Goal: Task Accomplishment & Management: Use online tool/utility

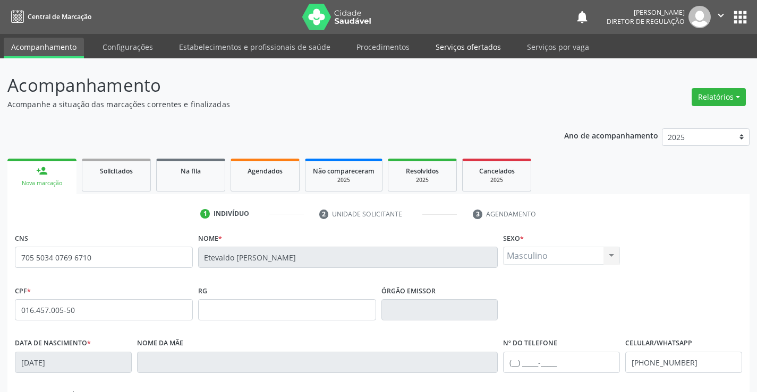
click at [466, 49] on link "Serviços ofertados" at bounding box center [468, 47] width 80 height 19
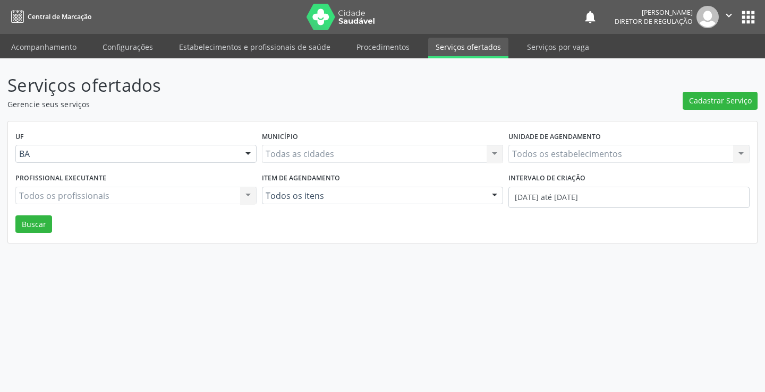
click at [563, 152] on div "Todos os estabelecimentos Todos os estabelecimentos Nenhum resultado encontrado…" at bounding box center [628, 154] width 241 height 18
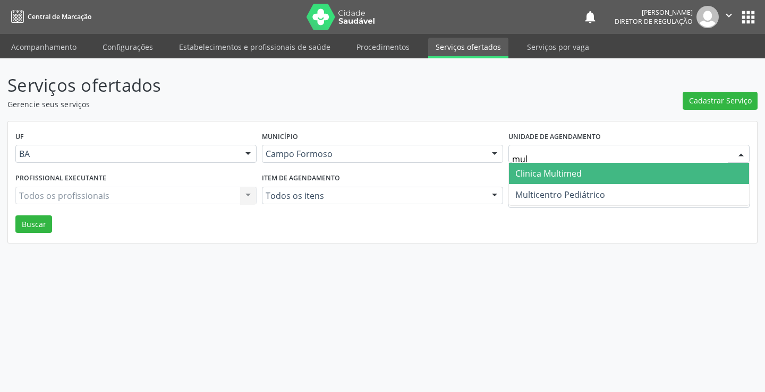
type input "mult"
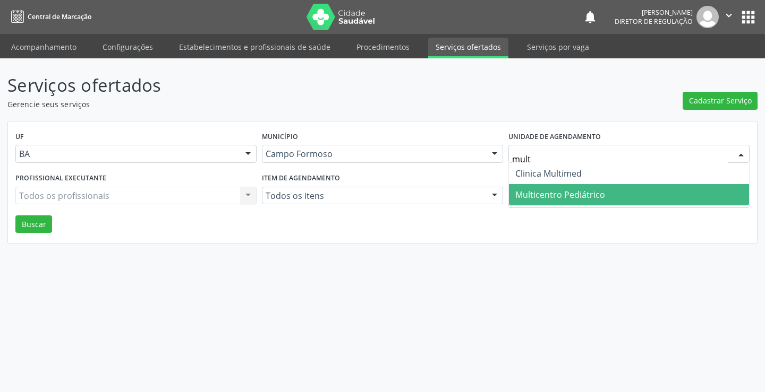
click at [569, 196] on span "Multicentro Pediátrico" at bounding box center [560, 195] width 90 height 12
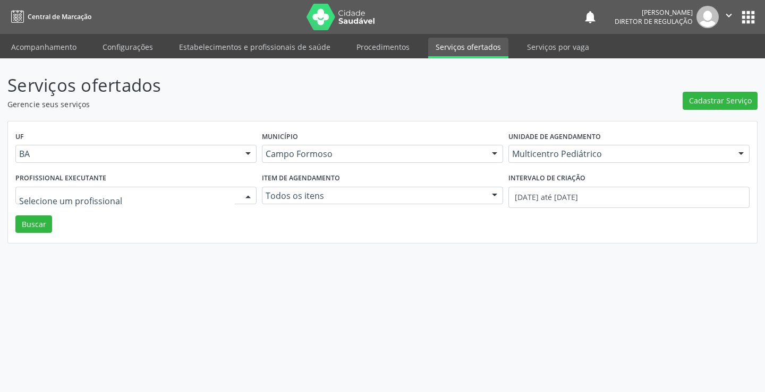
click at [77, 202] on div at bounding box center [135, 196] width 241 height 18
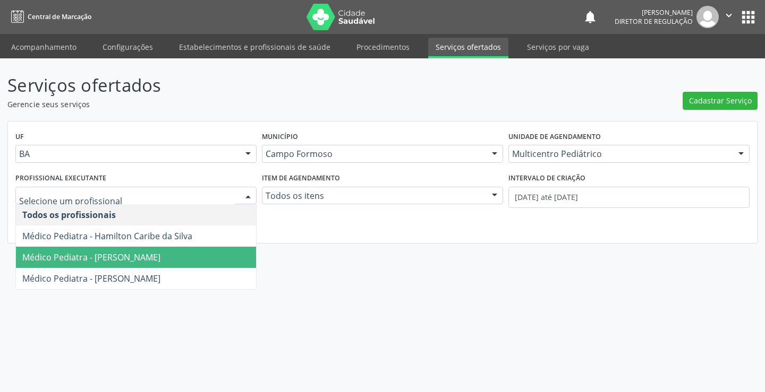
click at [92, 263] on span "Médico Pediatra - [PERSON_NAME]" at bounding box center [91, 258] width 138 height 12
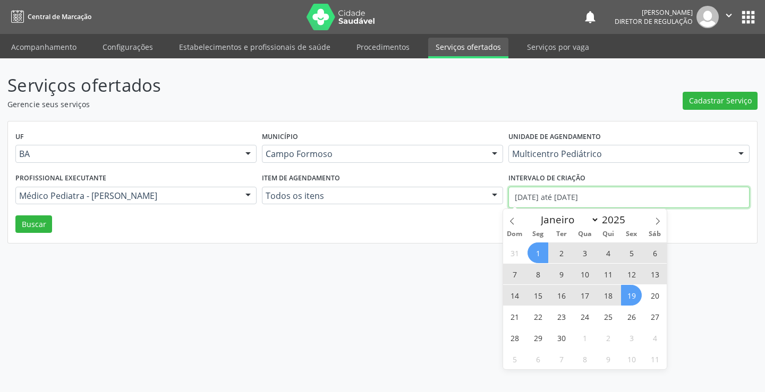
click at [637, 199] on input "[DATE] até [DATE]" at bounding box center [628, 197] width 241 height 21
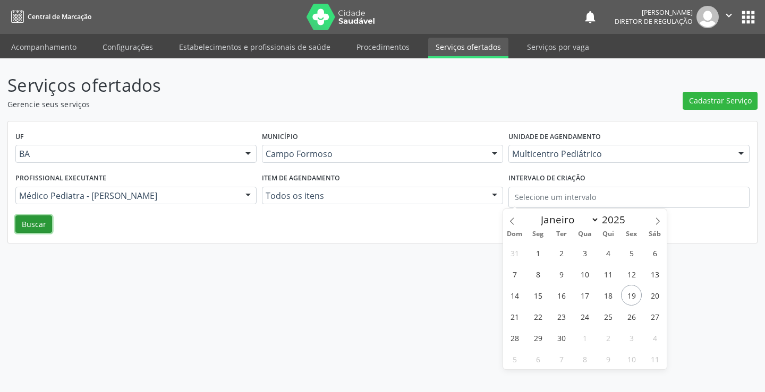
click at [31, 226] on button "Buscar" at bounding box center [33, 225] width 37 height 18
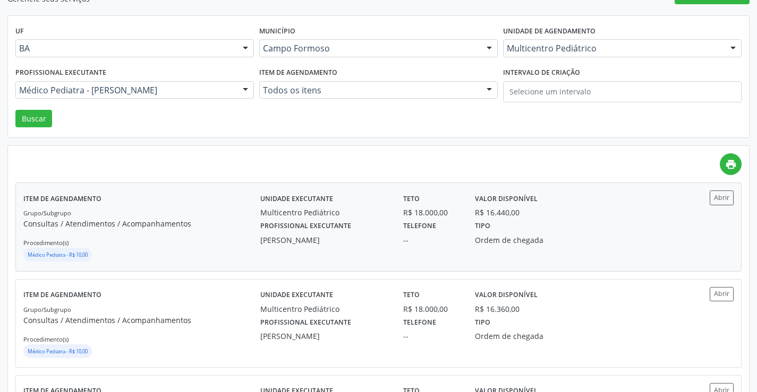
scroll to position [106, 0]
click at [716, 199] on button "Abrir" at bounding box center [721, 197] width 24 height 14
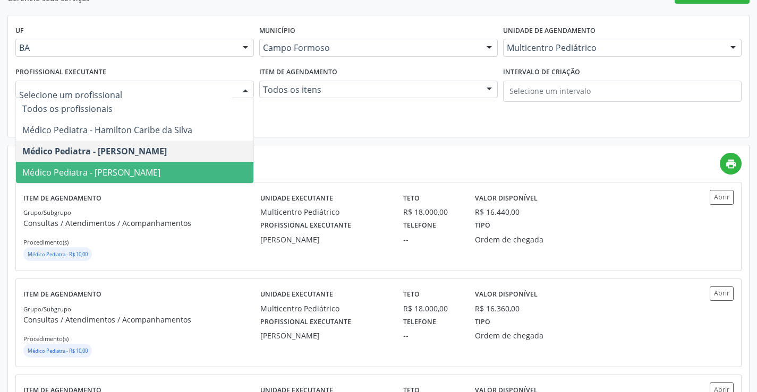
drag, startPoint x: 151, startPoint y: 169, endPoint x: 127, endPoint y: 163, distance: 24.6
click at [150, 169] on span "Médico Pediatra - [PERSON_NAME]" at bounding box center [91, 173] width 138 height 12
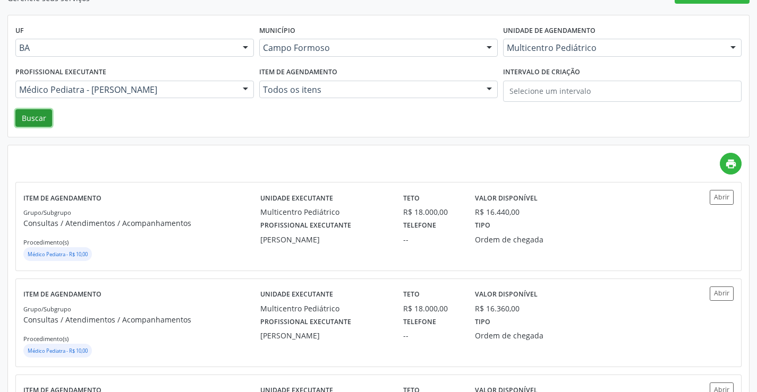
click at [39, 117] on button "Buscar" at bounding box center [33, 118] width 37 height 18
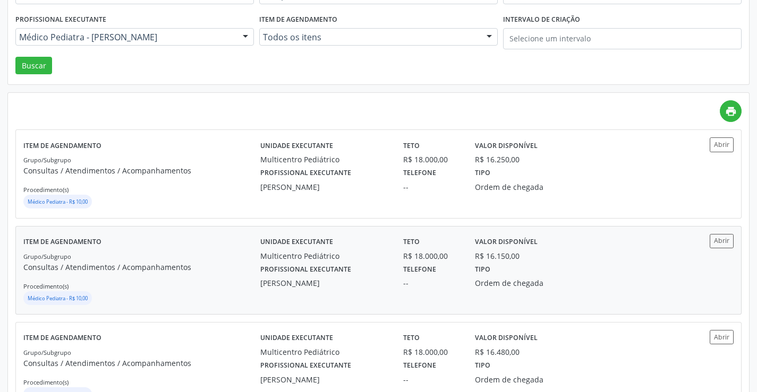
scroll to position [159, 0]
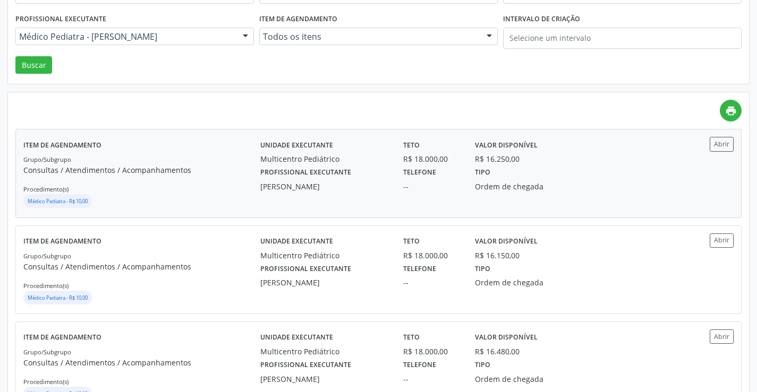
click at [722, 152] on div "Abrir" at bounding box center [703, 173] width 59 height 73
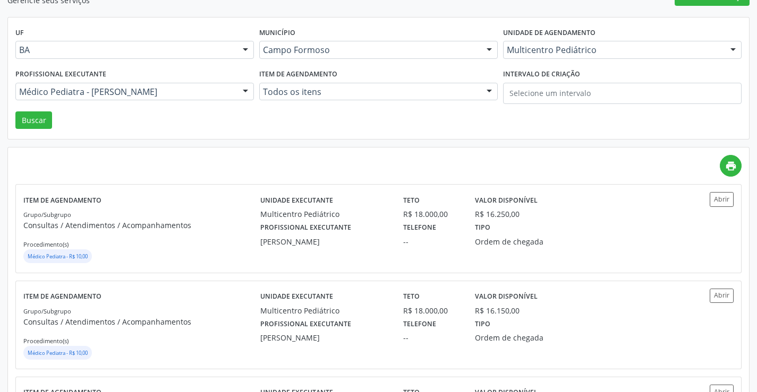
scroll to position [53, 0]
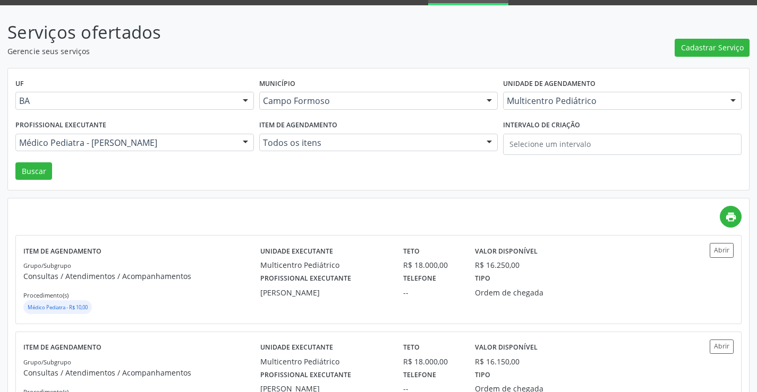
click at [544, 93] on div "Multicentro Pediátrico" at bounding box center [622, 101] width 238 height 18
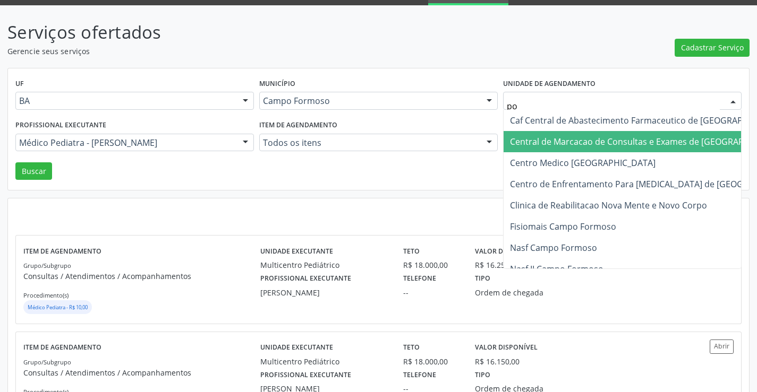
type input "pol"
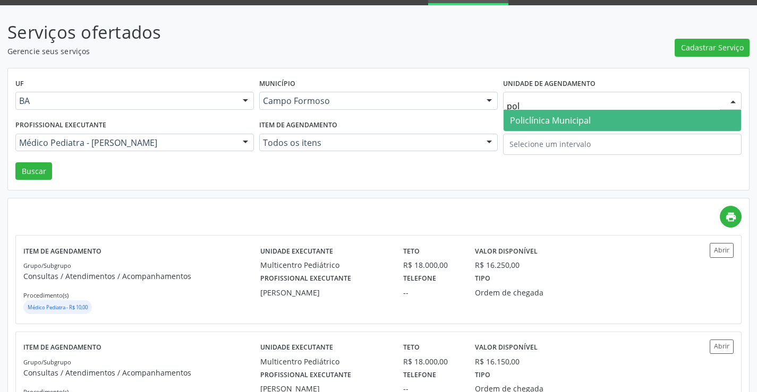
click at [542, 116] on span "Policlínica Municipal" at bounding box center [550, 121] width 81 height 12
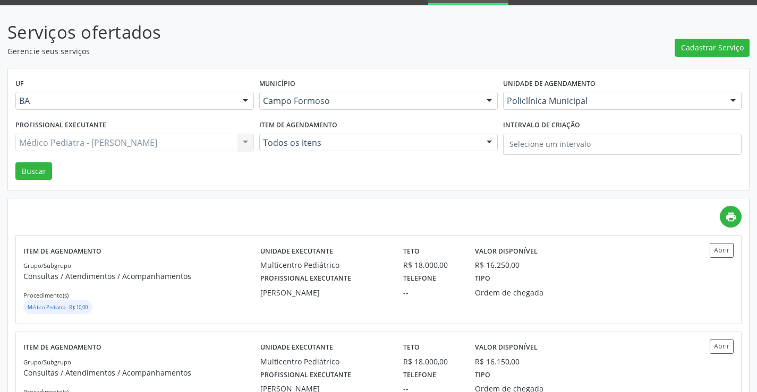
click at [178, 147] on div "Médico Pediatra - [PERSON_NAME] Todos os profissionais Médico Pediatra - Hamilt…" at bounding box center [134, 143] width 238 height 18
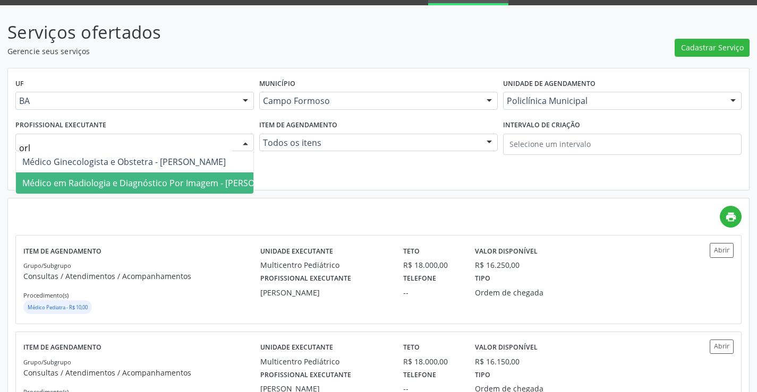
type input "orli"
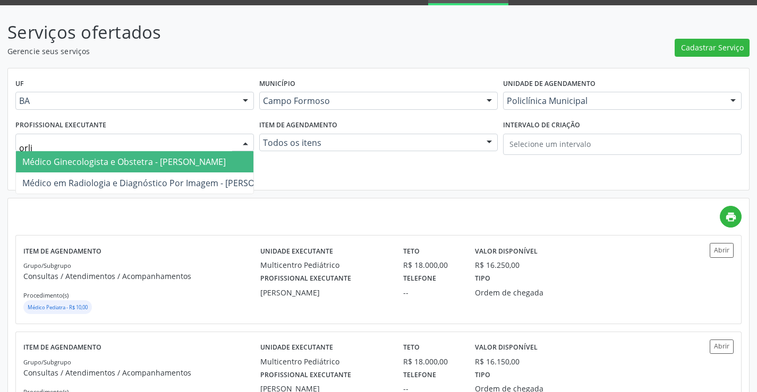
click at [176, 170] on span "Médico Ginecologista e Obstetra - [PERSON_NAME]" at bounding box center [156, 161] width 281 height 21
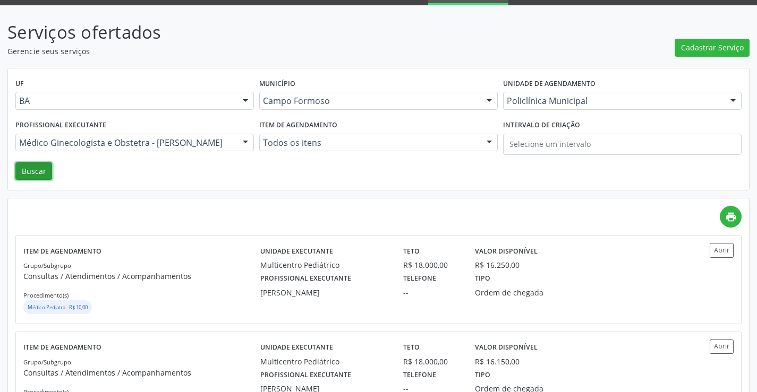
click at [44, 174] on button "Buscar" at bounding box center [33, 171] width 37 height 18
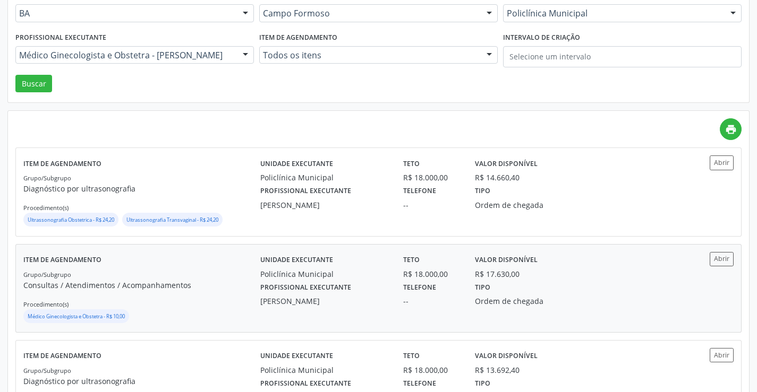
scroll to position [159, 0]
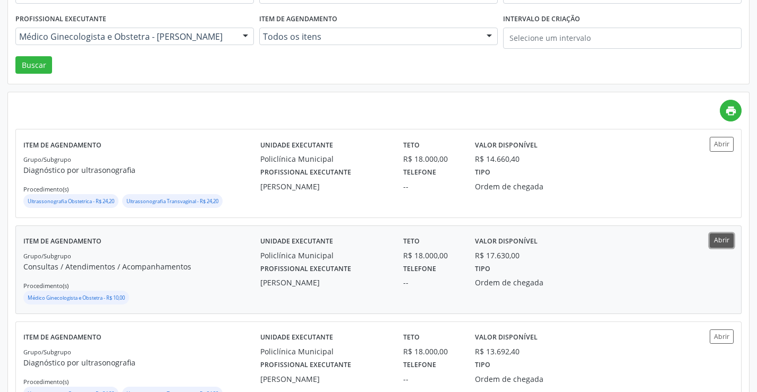
click at [715, 241] on button "Abrir" at bounding box center [721, 241] width 24 height 14
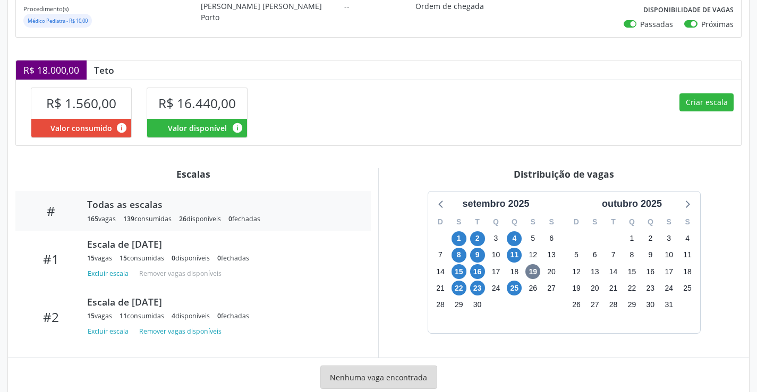
scroll to position [207, 0]
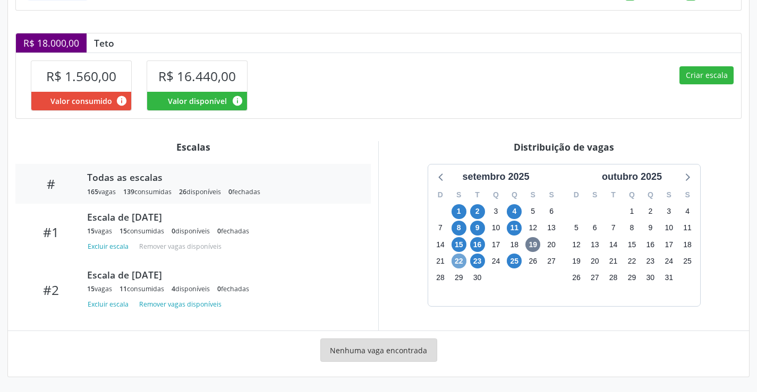
click at [458, 263] on span "22" at bounding box center [458, 261] width 15 height 15
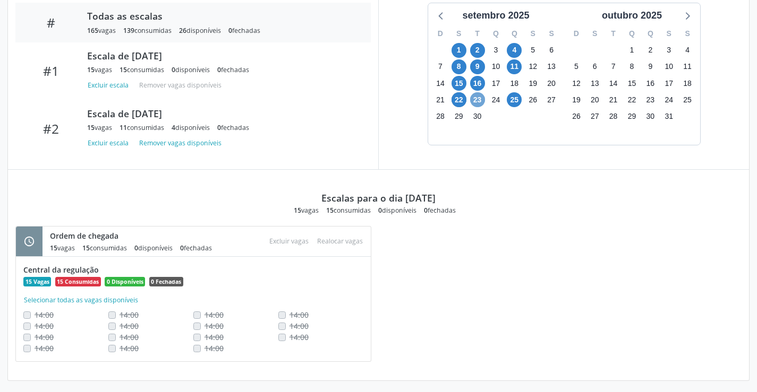
click at [473, 100] on span "23" at bounding box center [477, 99] width 15 height 15
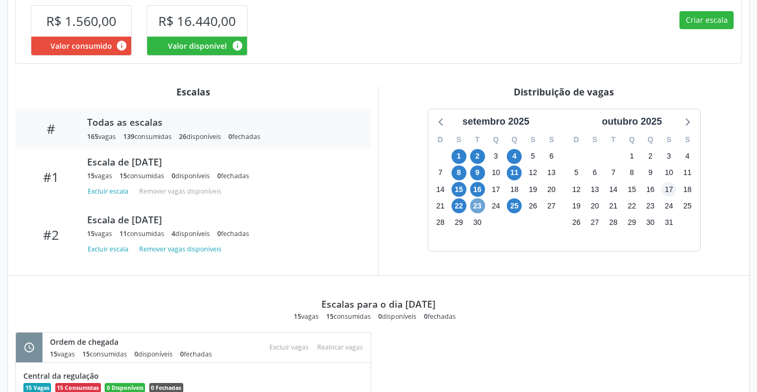
scroll to position [369, 0]
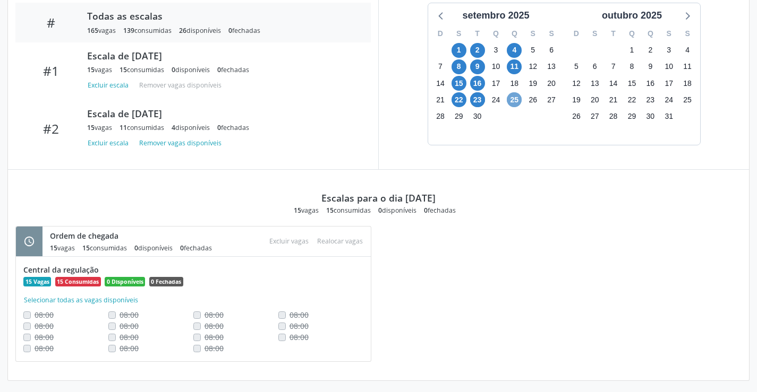
click at [519, 101] on span "25" at bounding box center [514, 99] width 15 height 15
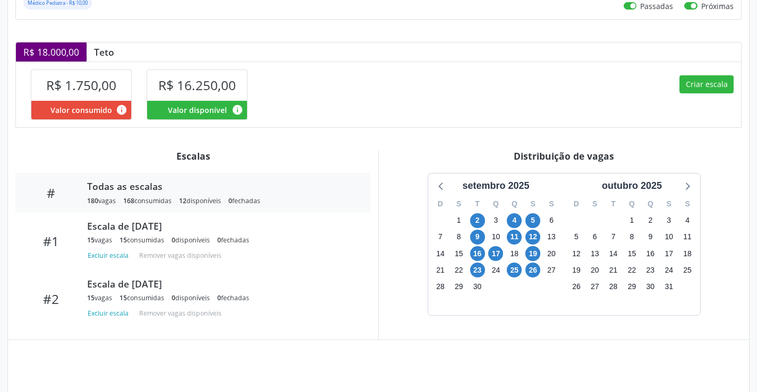
scroll to position [258, 0]
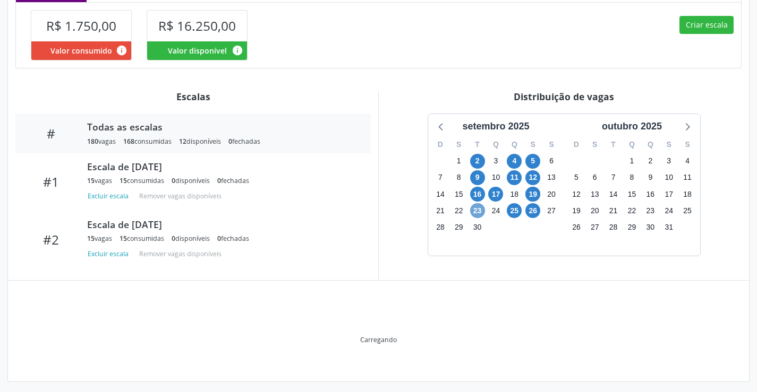
click at [477, 212] on span "23" at bounding box center [477, 210] width 15 height 15
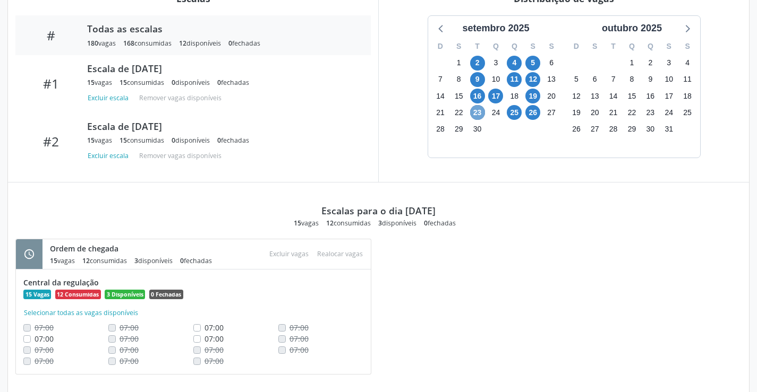
scroll to position [372, 0]
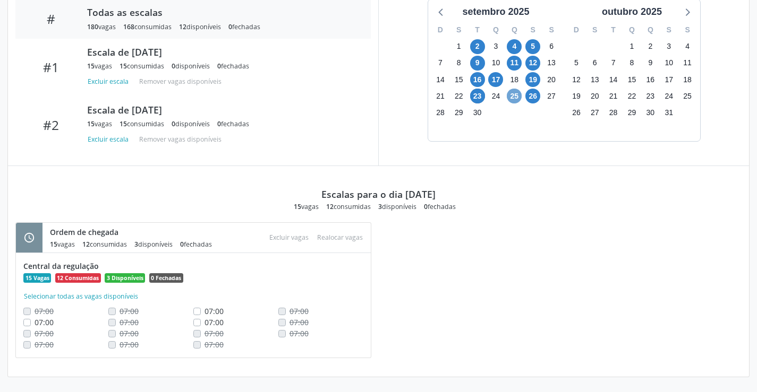
click at [515, 97] on span "25" at bounding box center [514, 96] width 15 height 15
click at [481, 96] on span "23" at bounding box center [477, 96] width 15 height 15
click at [535, 95] on span "26" at bounding box center [532, 96] width 15 height 15
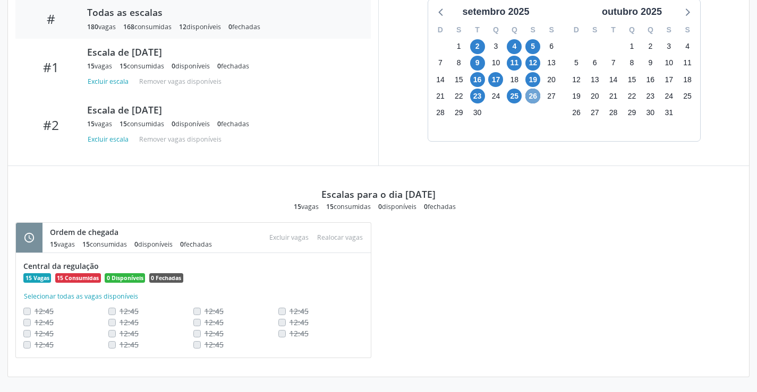
click at [535, 95] on span "26" at bounding box center [532, 96] width 15 height 15
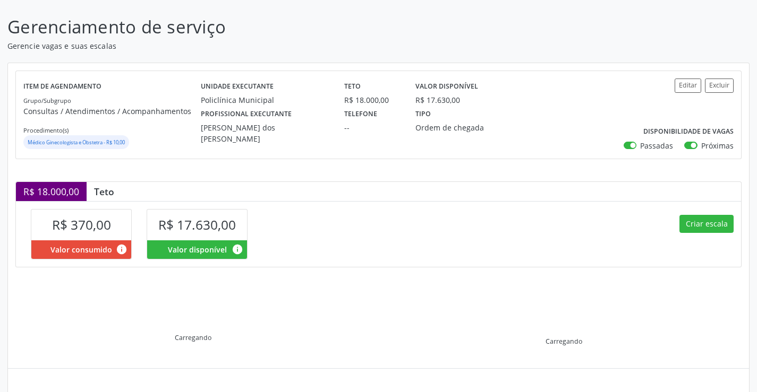
scroll to position [151, 0]
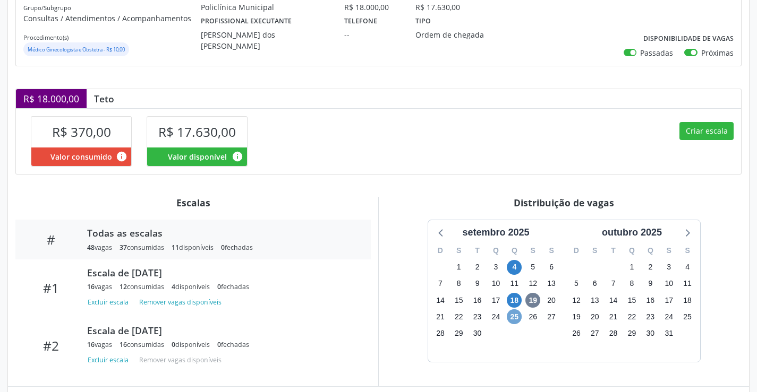
click at [521, 318] on span "25" at bounding box center [514, 317] width 15 height 15
click at [516, 318] on span "25" at bounding box center [514, 317] width 15 height 15
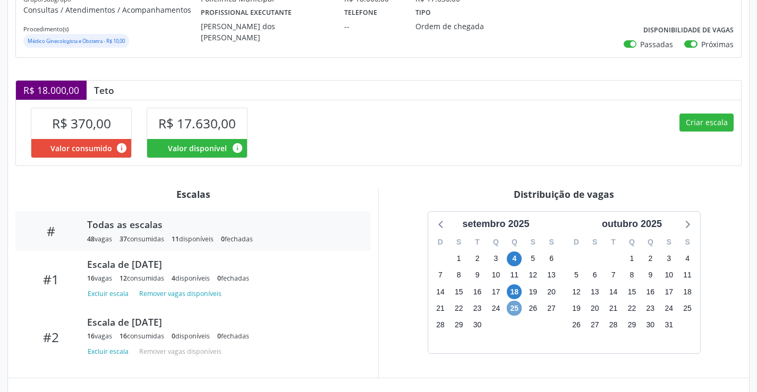
scroll to position [0, 0]
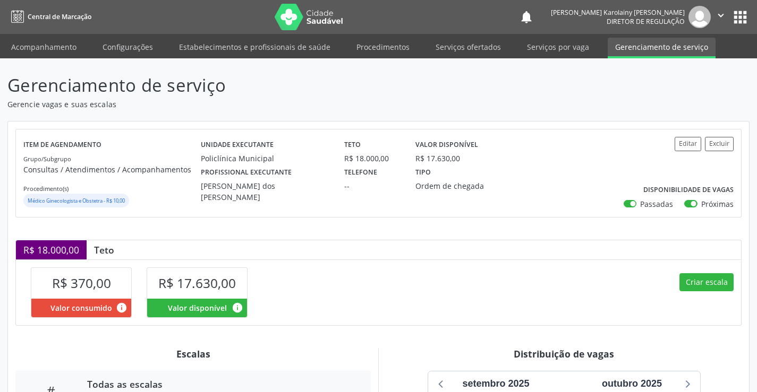
click at [717, 12] on icon "" at bounding box center [721, 16] width 12 height 12
click at [682, 62] on link "Sair" at bounding box center [693, 64] width 73 height 15
